Goal: Transaction & Acquisition: Book appointment/travel/reservation

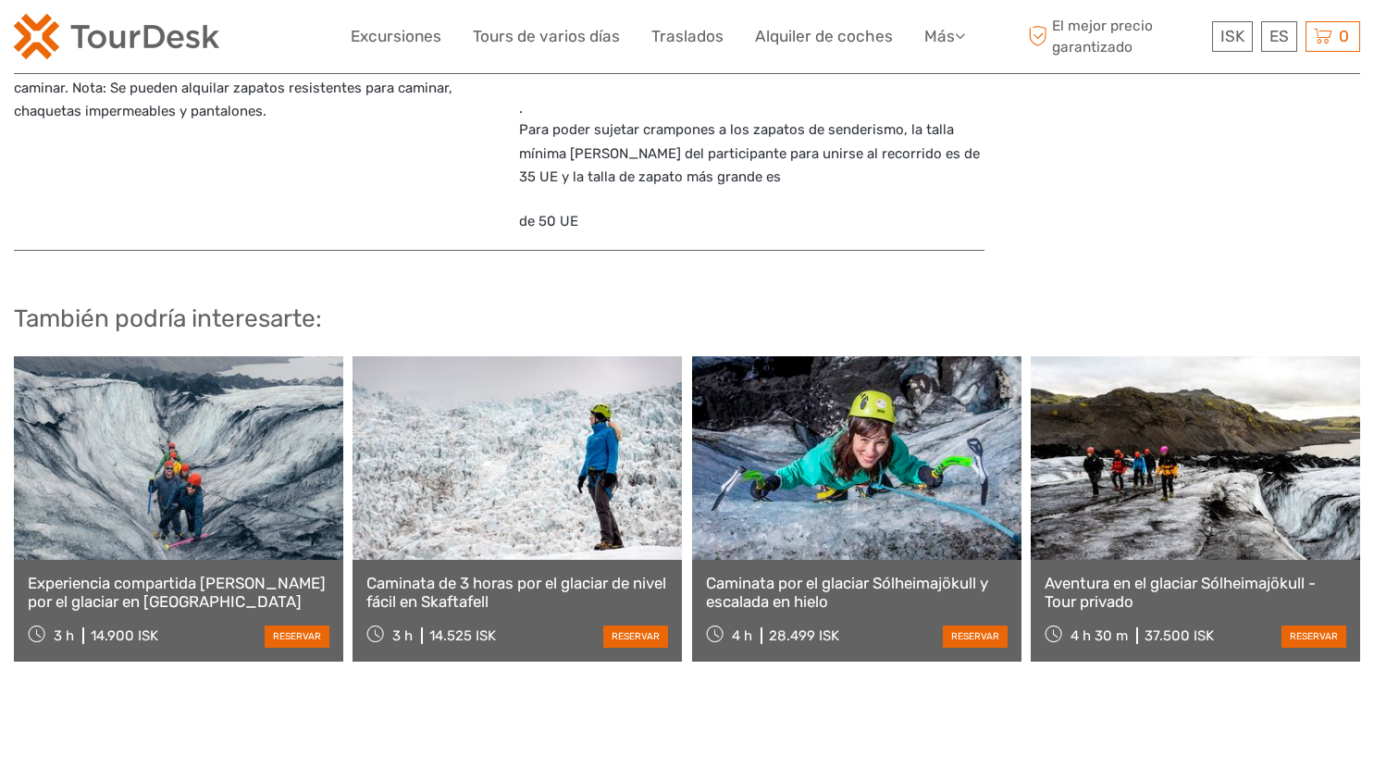
scroll to position [1943, 0]
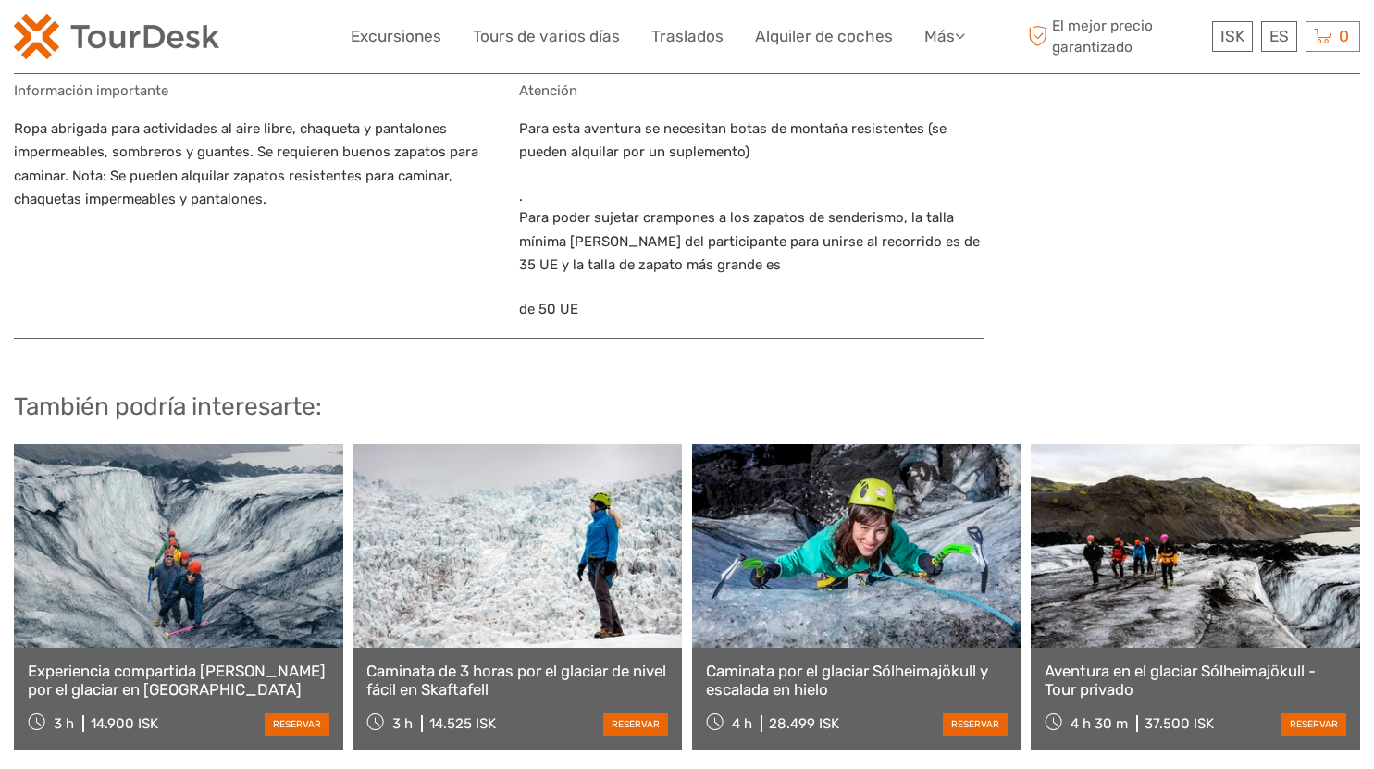
click at [556, 552] on link at bounding box center [517, 546] width 329 height 204
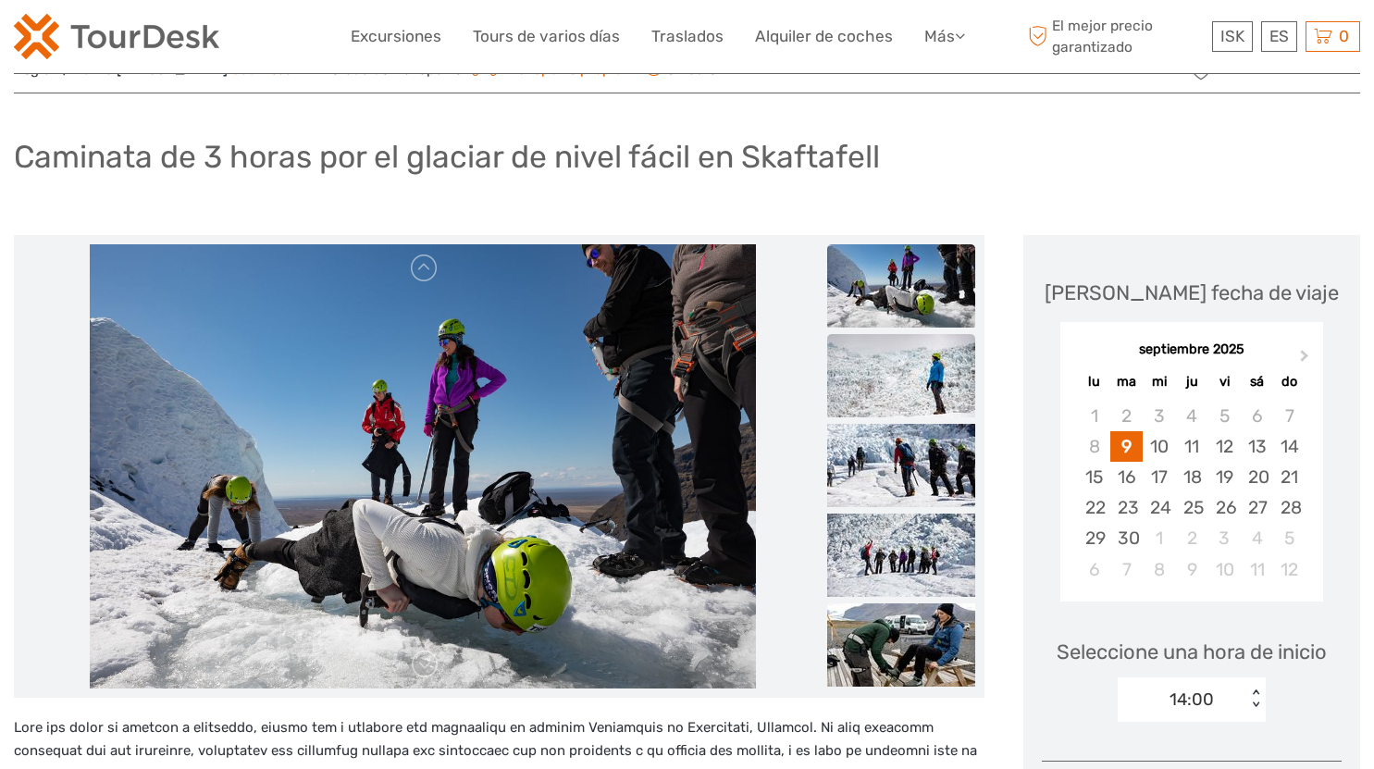
scroll to position [93, 0]
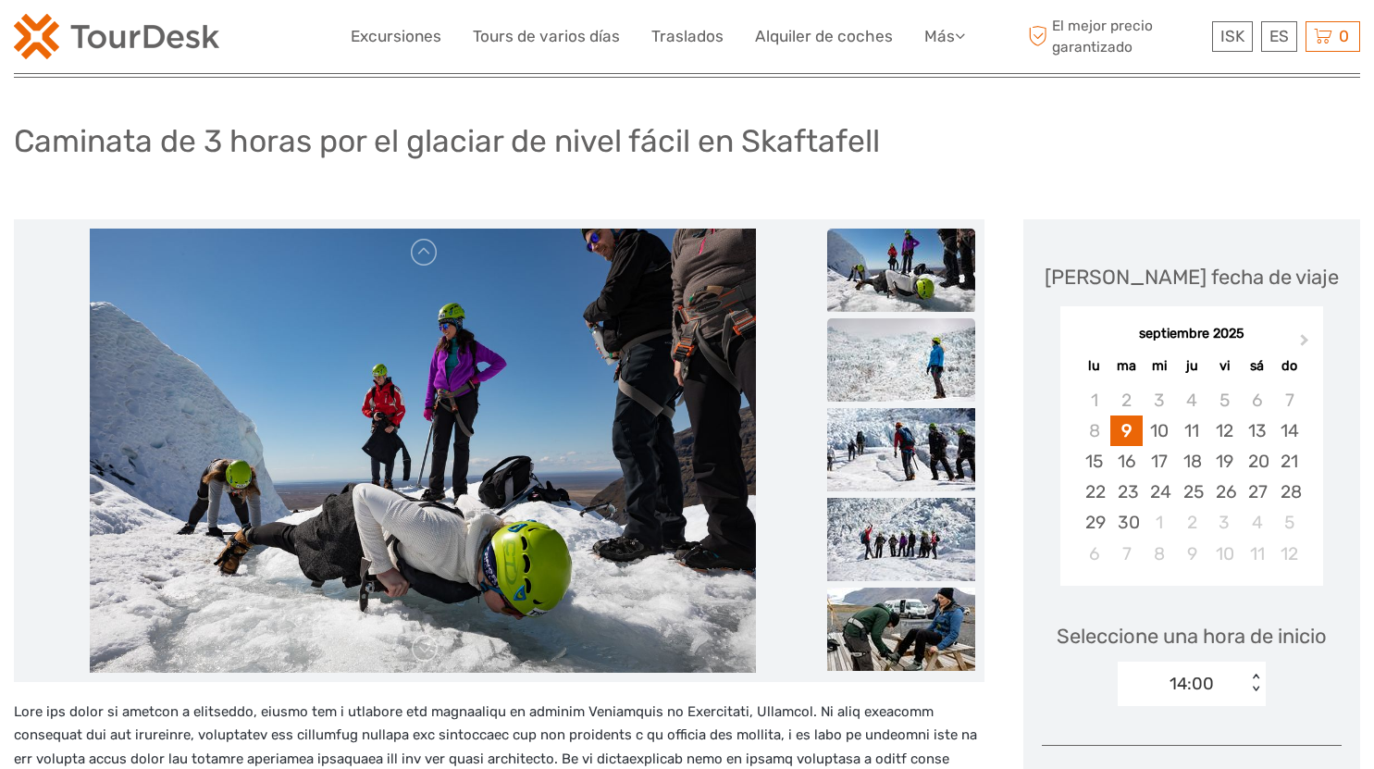
click at [893, 356] on img at bounding box center [901, 359] width 148 height 83
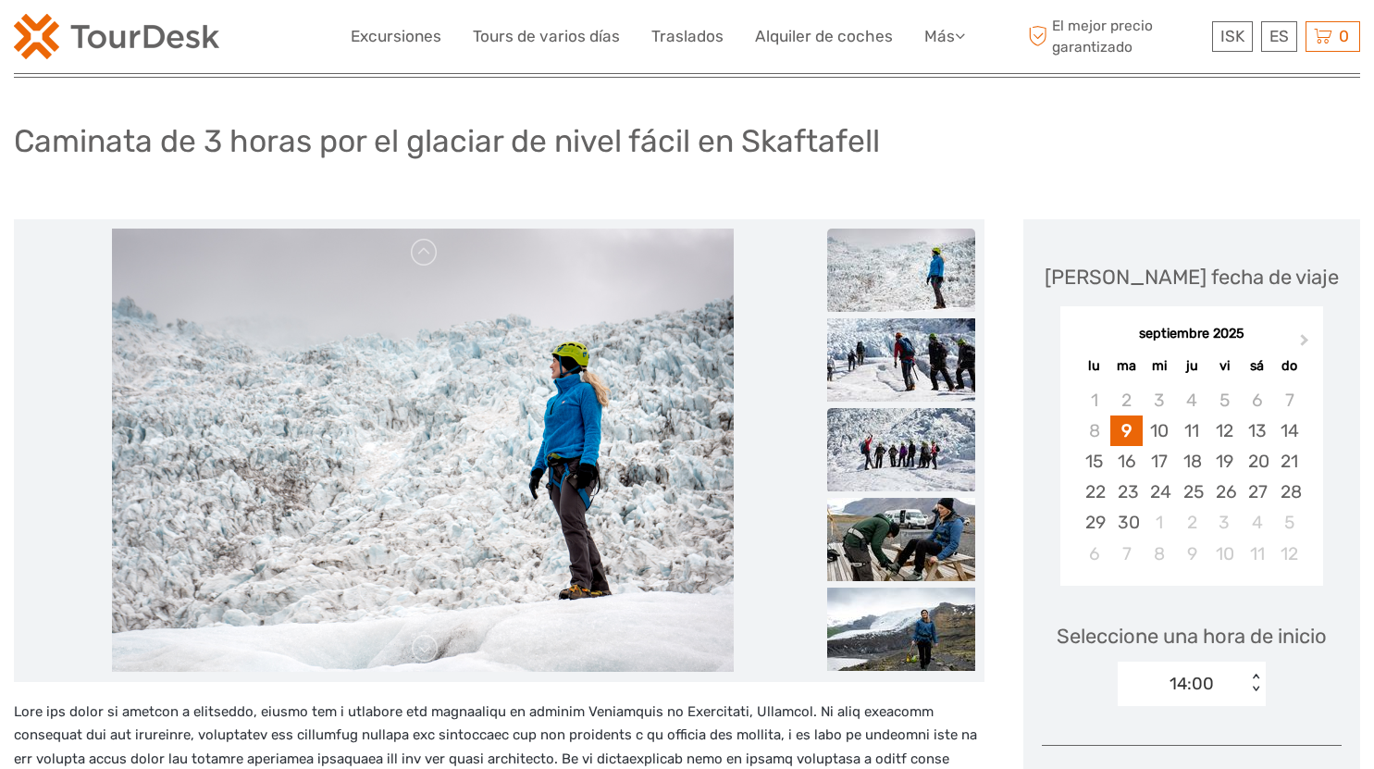
click at [899, 449] on img at bounding box center [901, 449] width 148 height 83
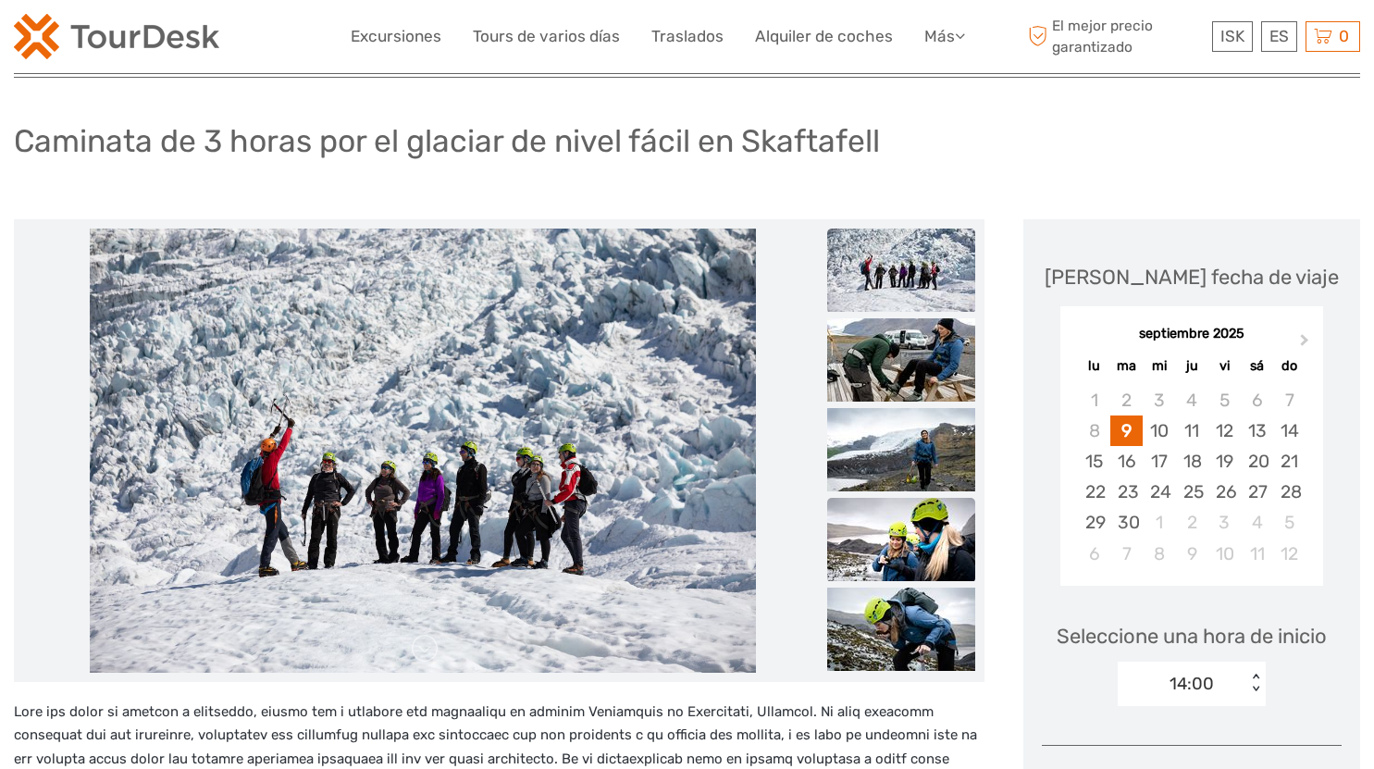
click at [886, 532] on img at bounding box center [901, 539] width 148 height 83
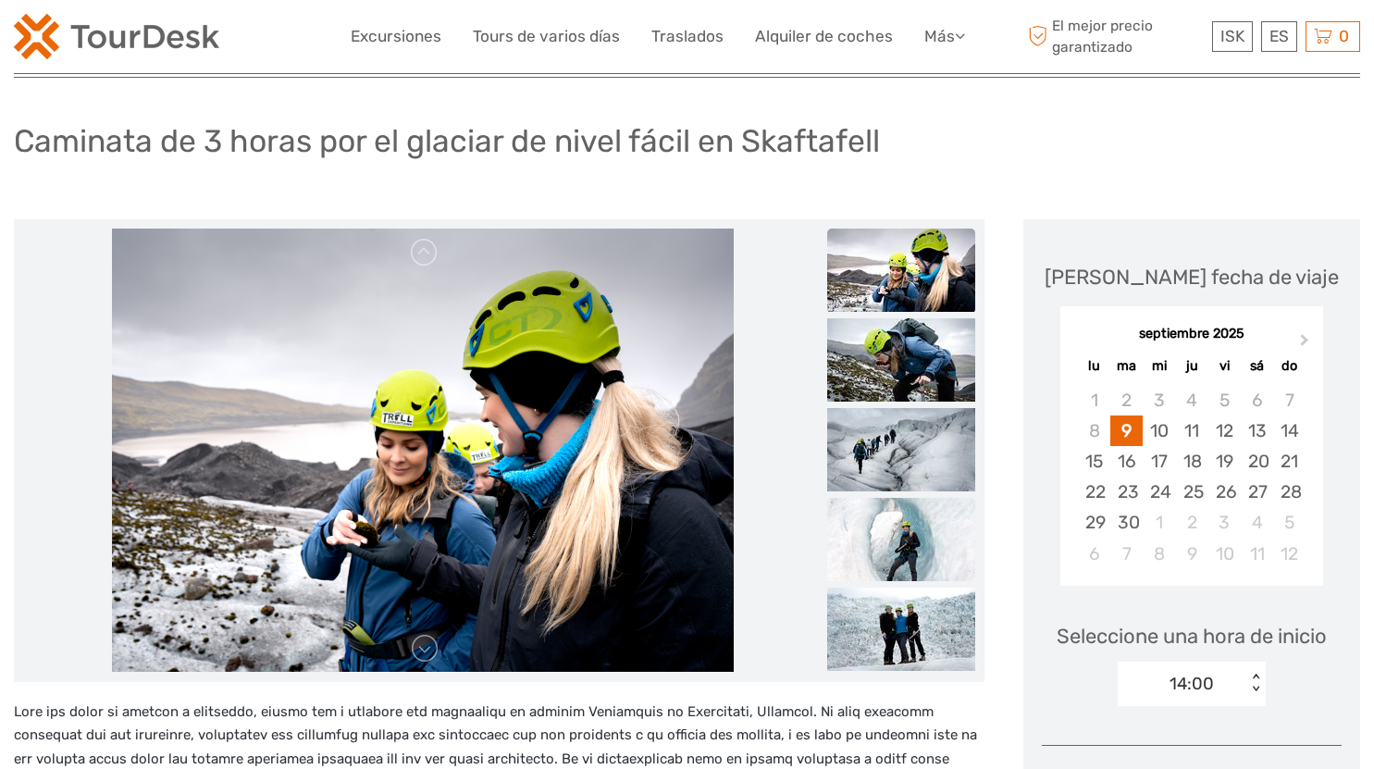
click at [892, 540] on img at bounding box center [901, 539] width 148 height 83
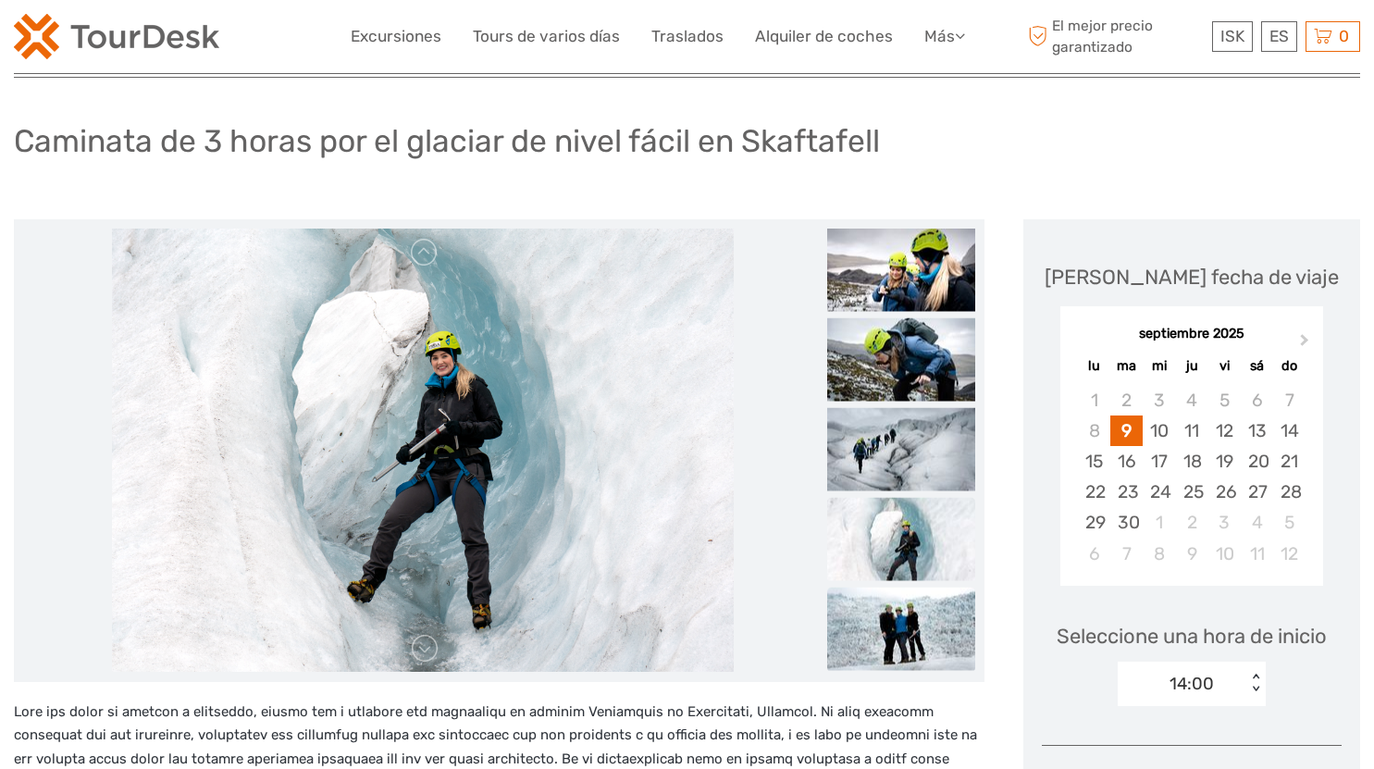
click at [914, 627] on img at bounding box center [901, 628] width 148 height 83
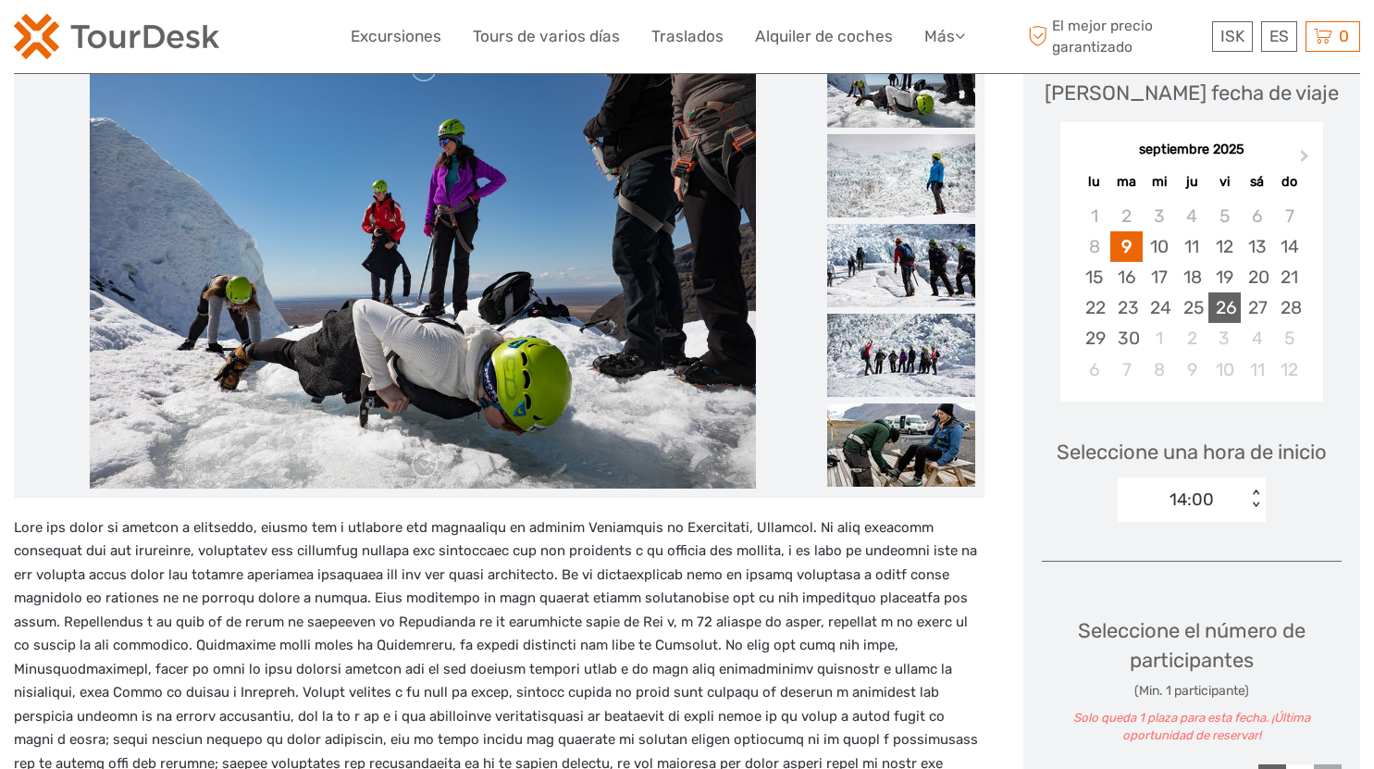
scroll to position [185, 0]
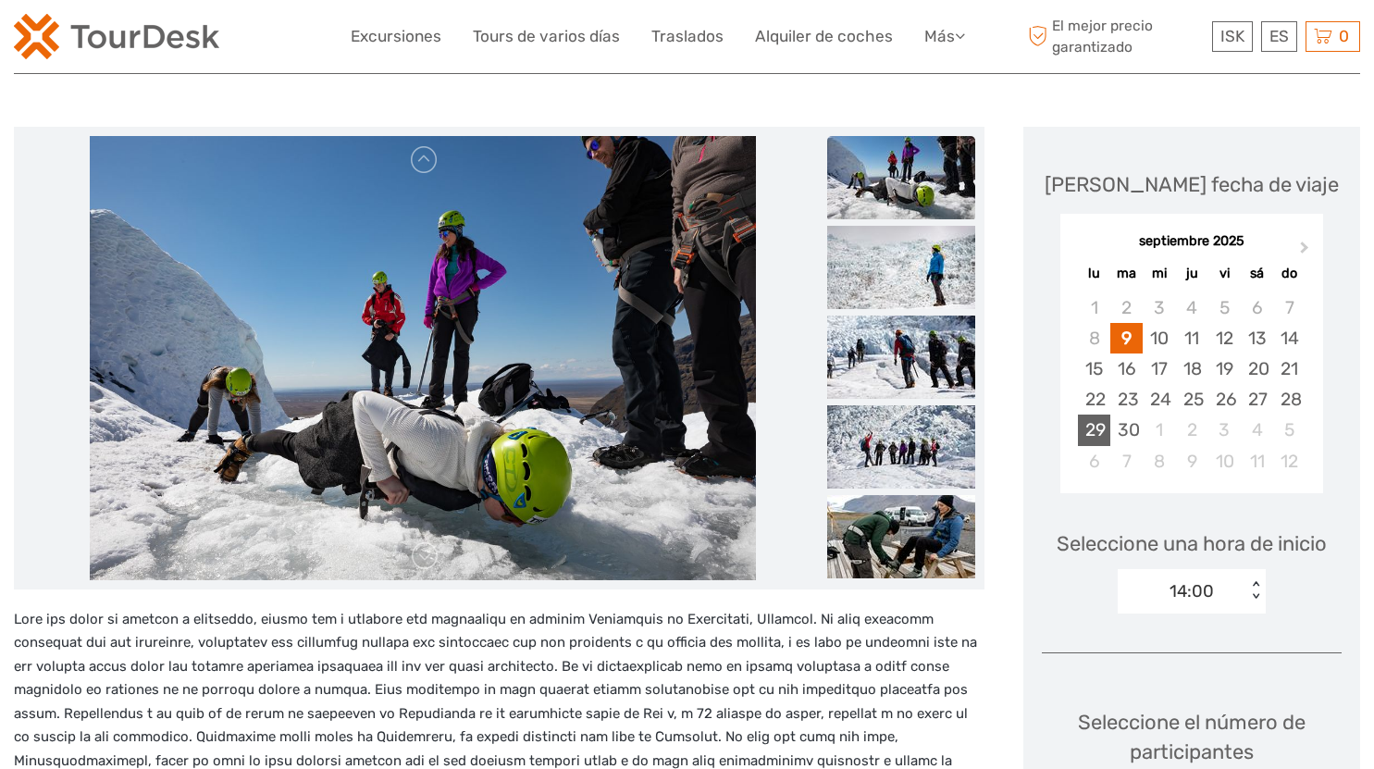
click at [1098, 425] on div "29" at bounding box center [1094, 430] width 32 height 31
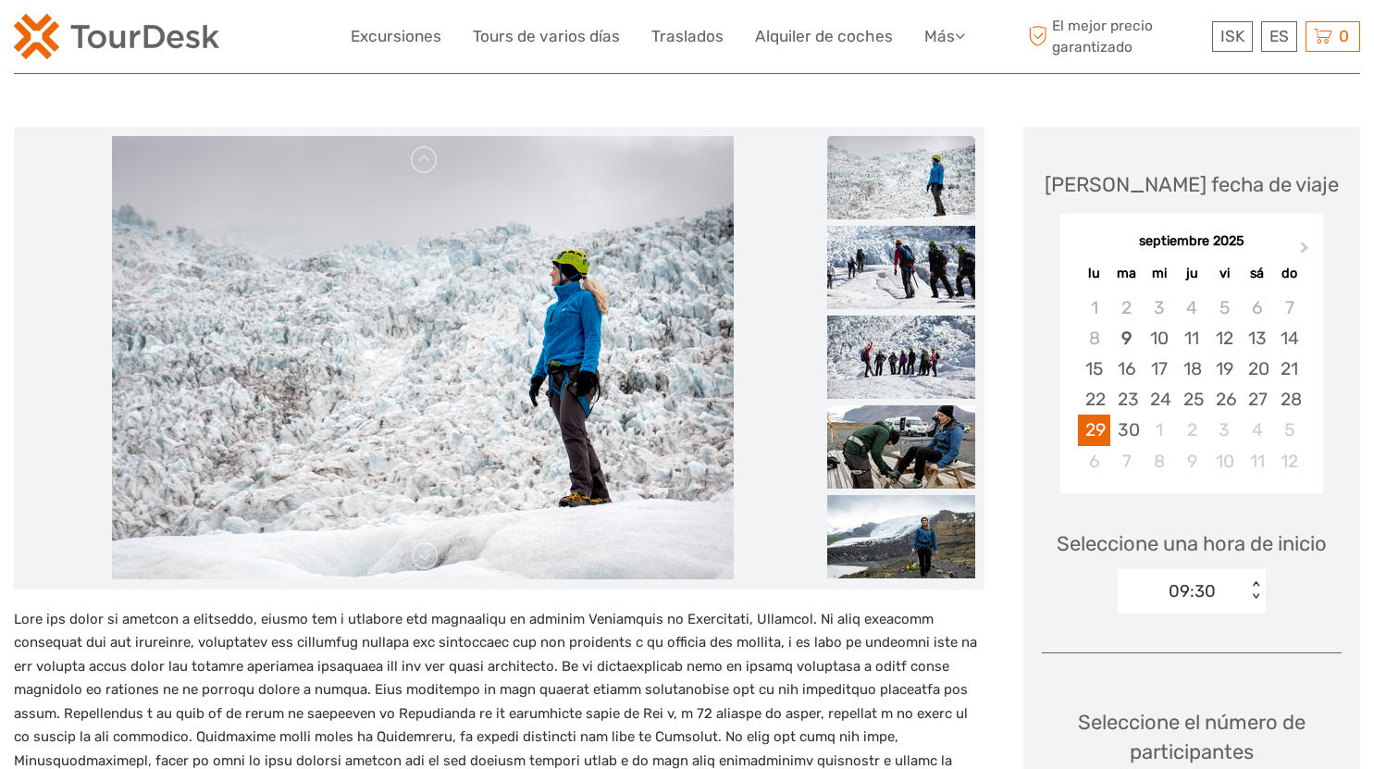
click at [1268, 580] on div "Seleccione una hora de inicio 09:30 < >" at bounding box center [1192, 563] width 300 height 118
click at [1259, 595] on div "< >" at bounding box center [1256, 590] width 16 height 19
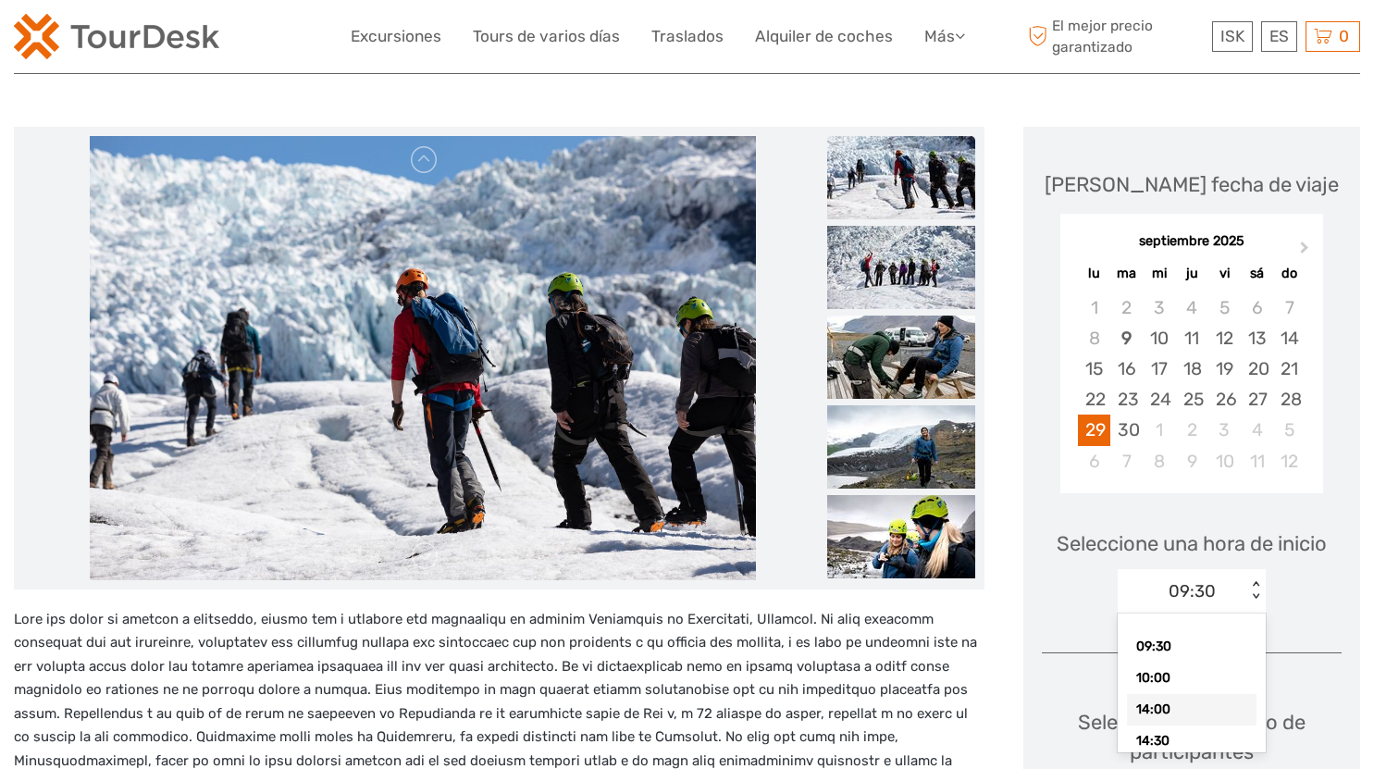
click at [1179, 704] on div "14:00" at bounding box center [1192, 709] width 130 height 31
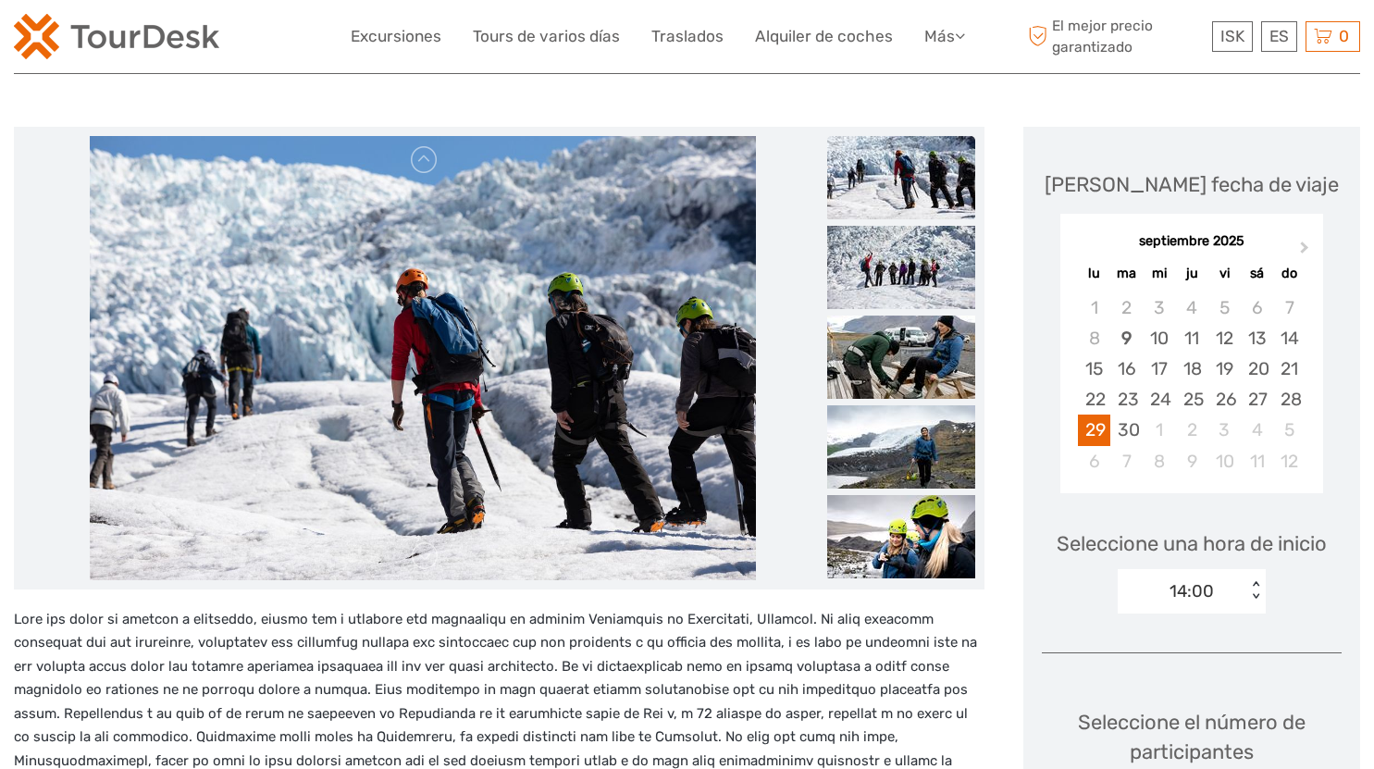
scroll to position [555, 0]
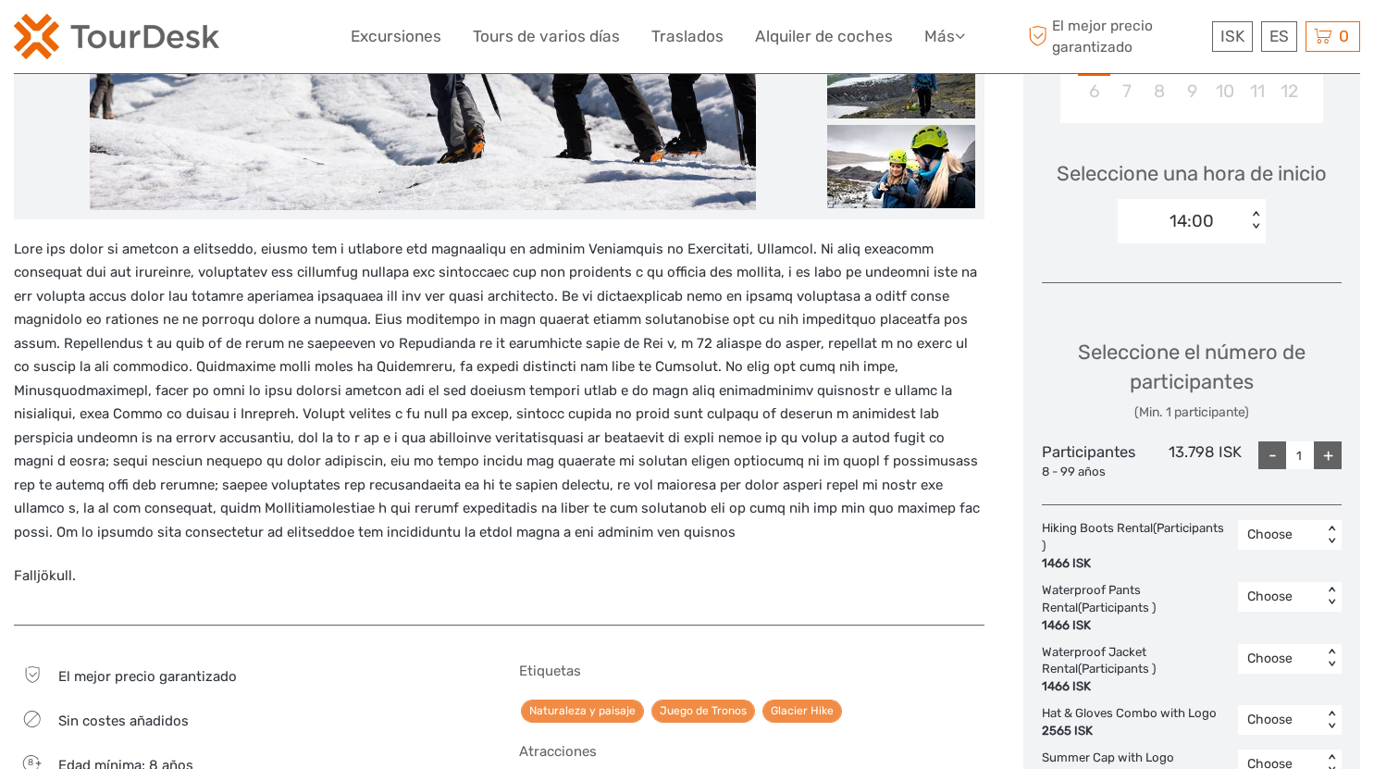
click at [1322, 453] on div "+" at bounding box center [1328, 455] width 28 height 28
type input "2"
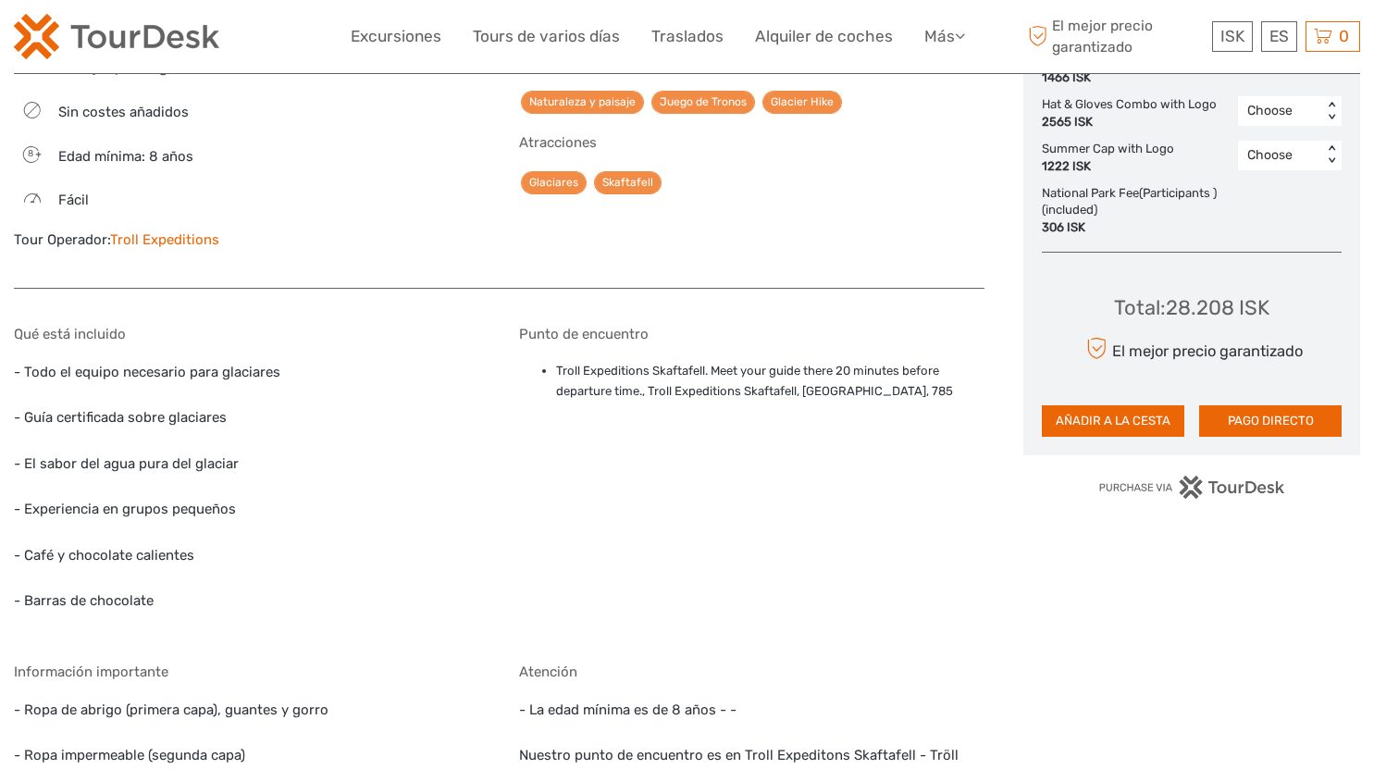
scroll to position [1111, 0]
